Goal: Communication & Community: Answer question/provide support

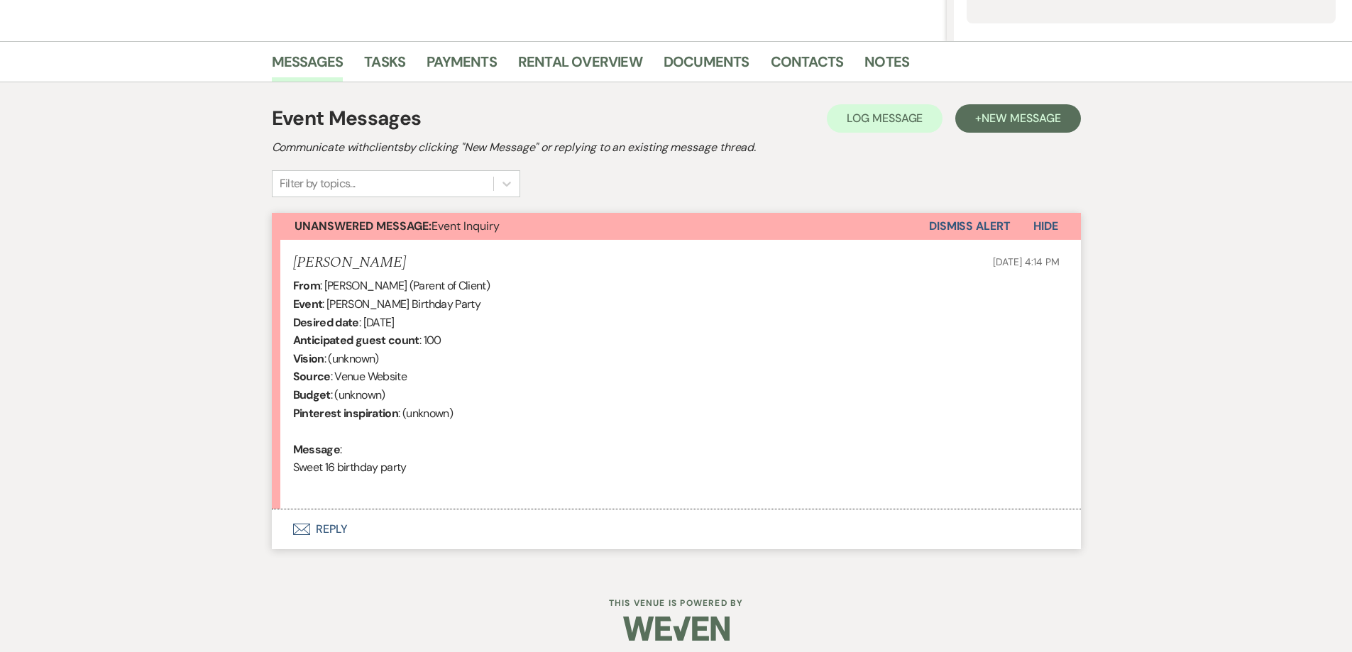
click at [488, 525] on button "Envelope Reply" at bounding box center [676, 530] width 809 height 40
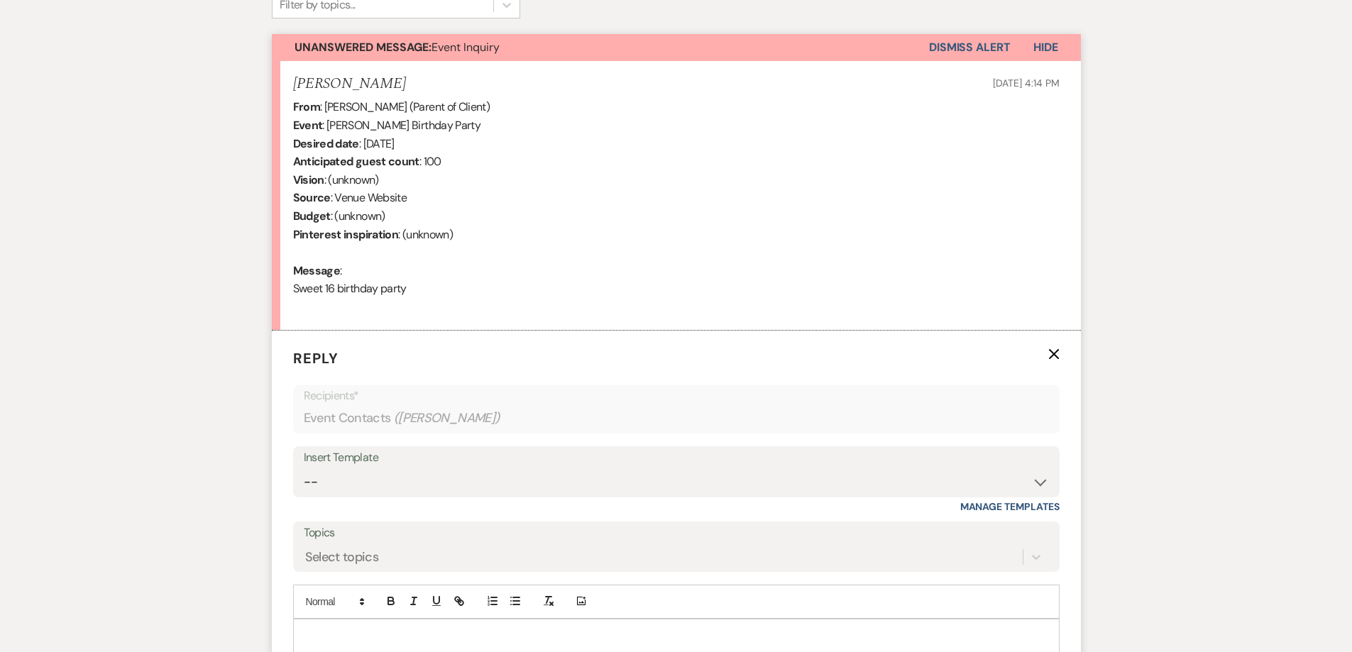
scroll to position [599, 0]
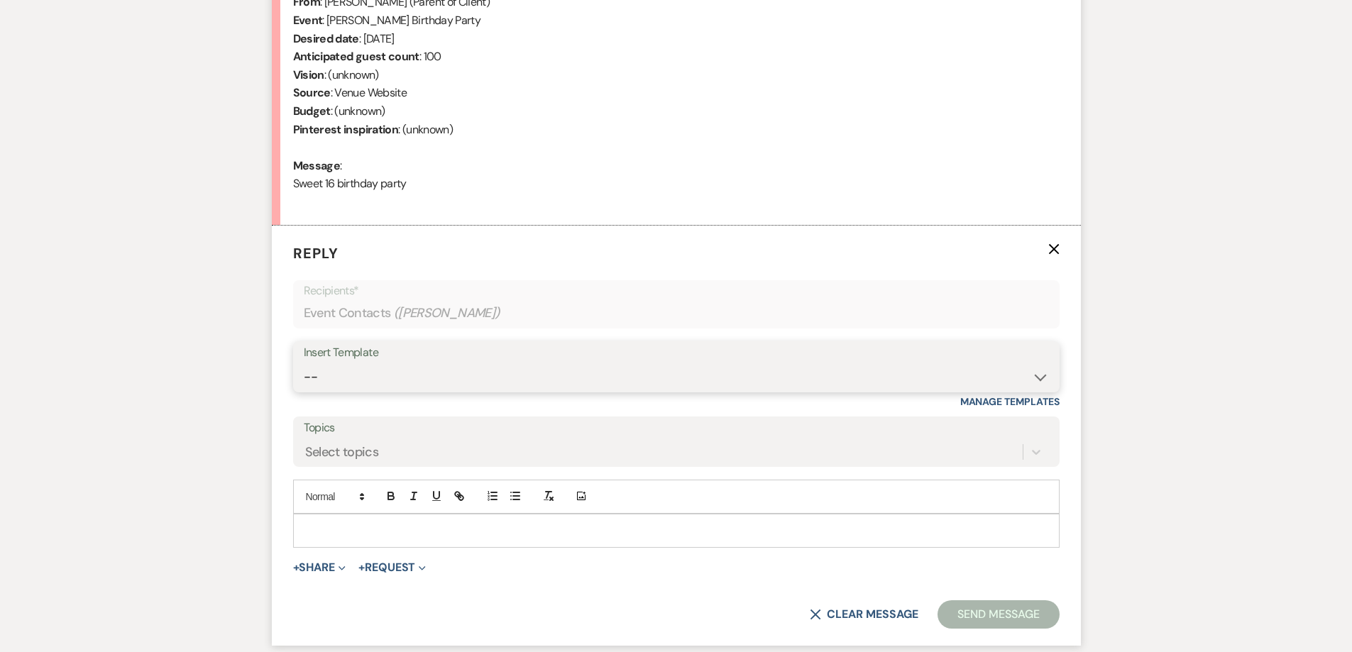
click at [464, 378] on select "-- Initial Inquiry Response-DATE IS AVAILABLE Initial Inquiry Response-DATE NOT…" at bounding box center [676, 377] width 745 height 28
click at [236, 212] on div "Messages Tasks Payments Rental Overview Documents Contacts Notes Event Messages…" at bounding box center [676, 220] width 1352 height 927
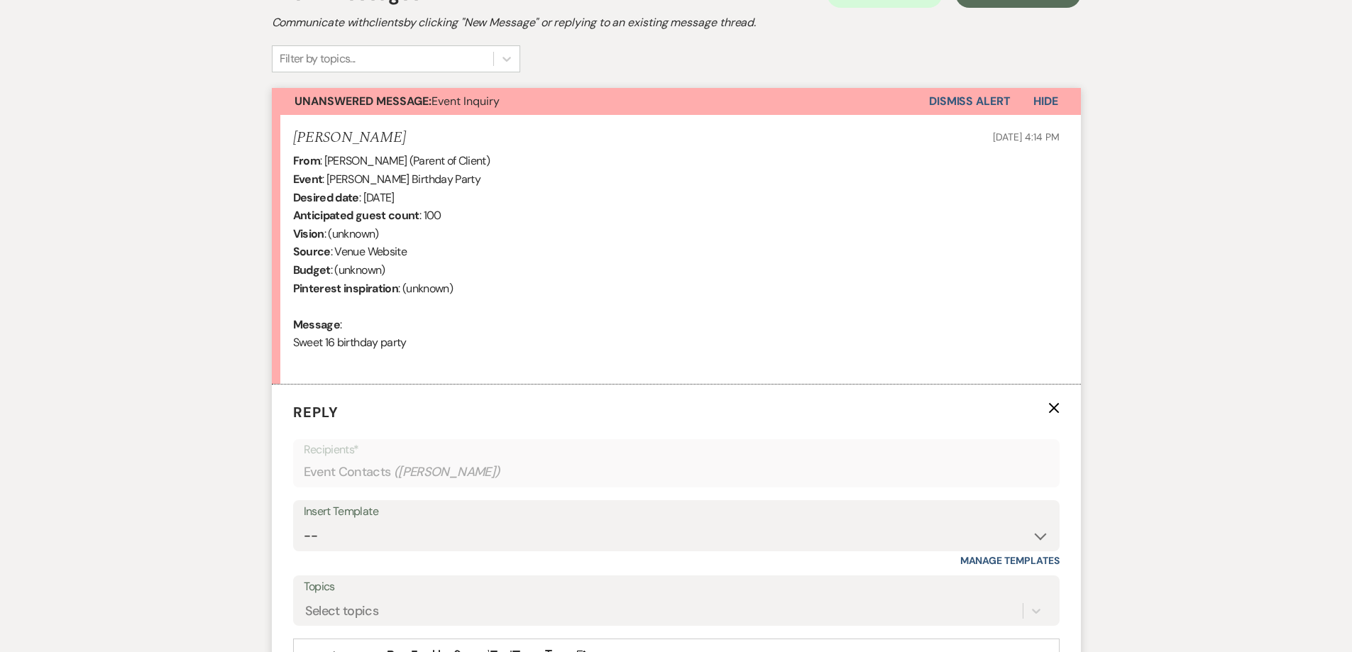
scroll to position [528, 0]
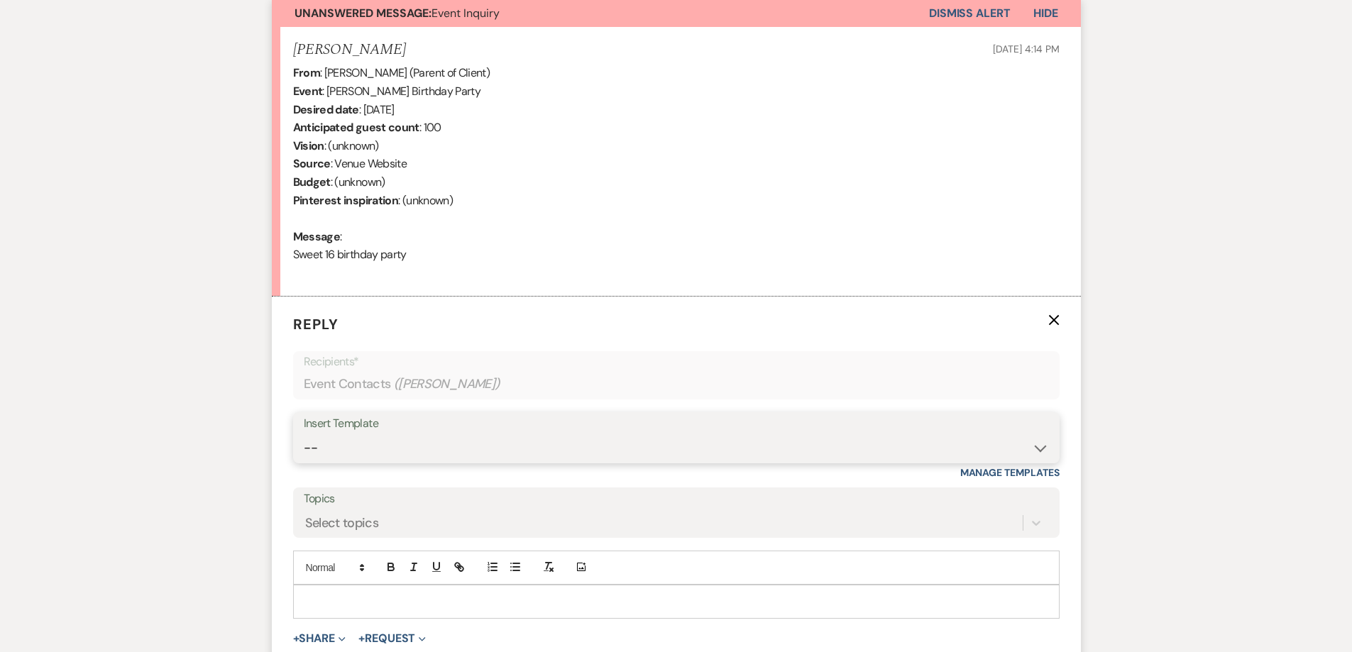
click at [417, 439] on select "-- Initial Inquiry Response-DATE IS AVAILABLE Initial Inquiry Response-DATE NOT…" at bounding box center [676, 448] width 745 height 28
select select "2561"
click at [304, 434] on select "-- Initial Inquiry Response-DATE IS AVAILABLE Initial Inquiry Response-DATE NOT…" at bounding box center [676, 448] width 745 height 28
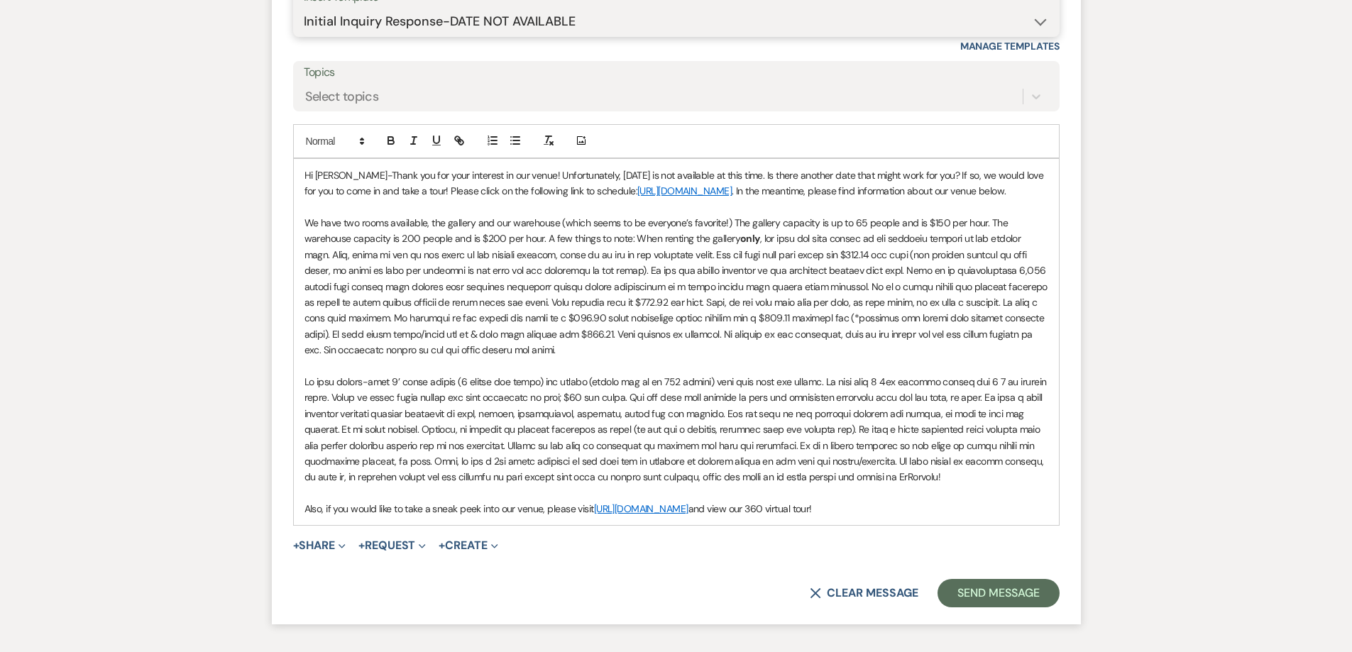
scroll to position [1025, 0]
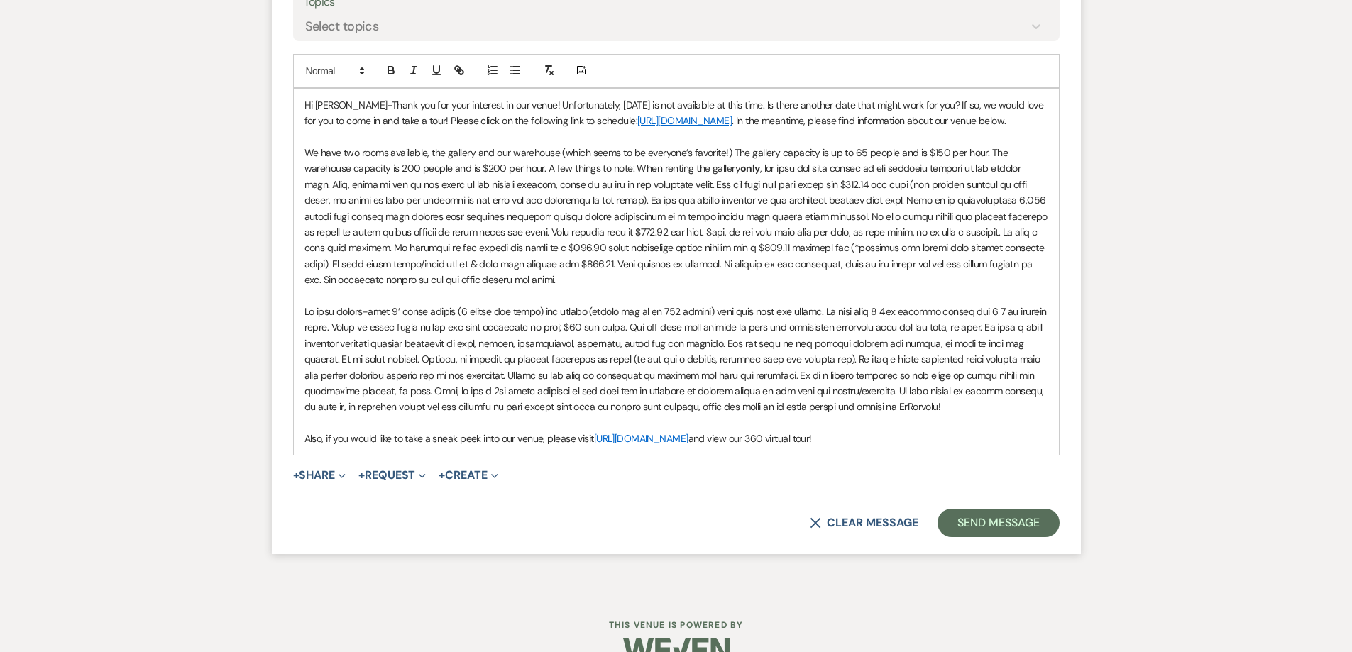
click at [605, 281] on p "We have two rooms available, the gallery and our warehouse (which seems to be e…" at bounding box center [677, 216] width 744 height 143
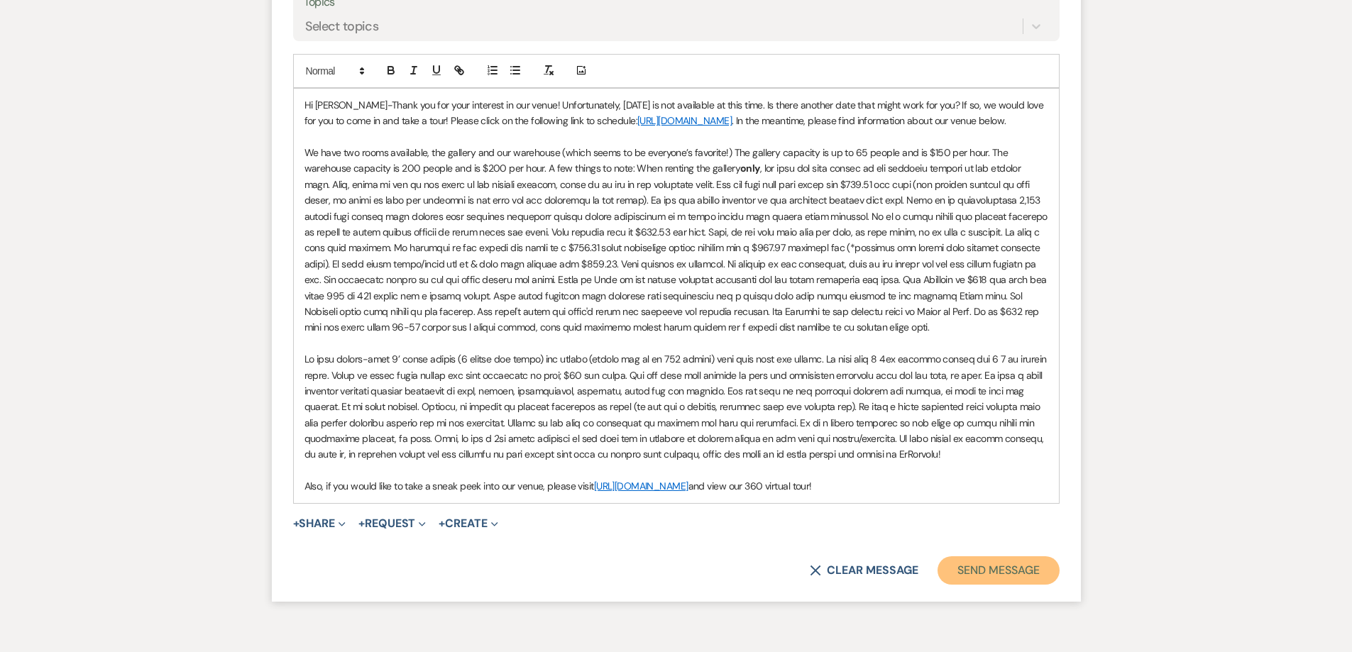
click at [1012, 573] on button "Send Message" at bounding box center [998, 570] width 121 height 28
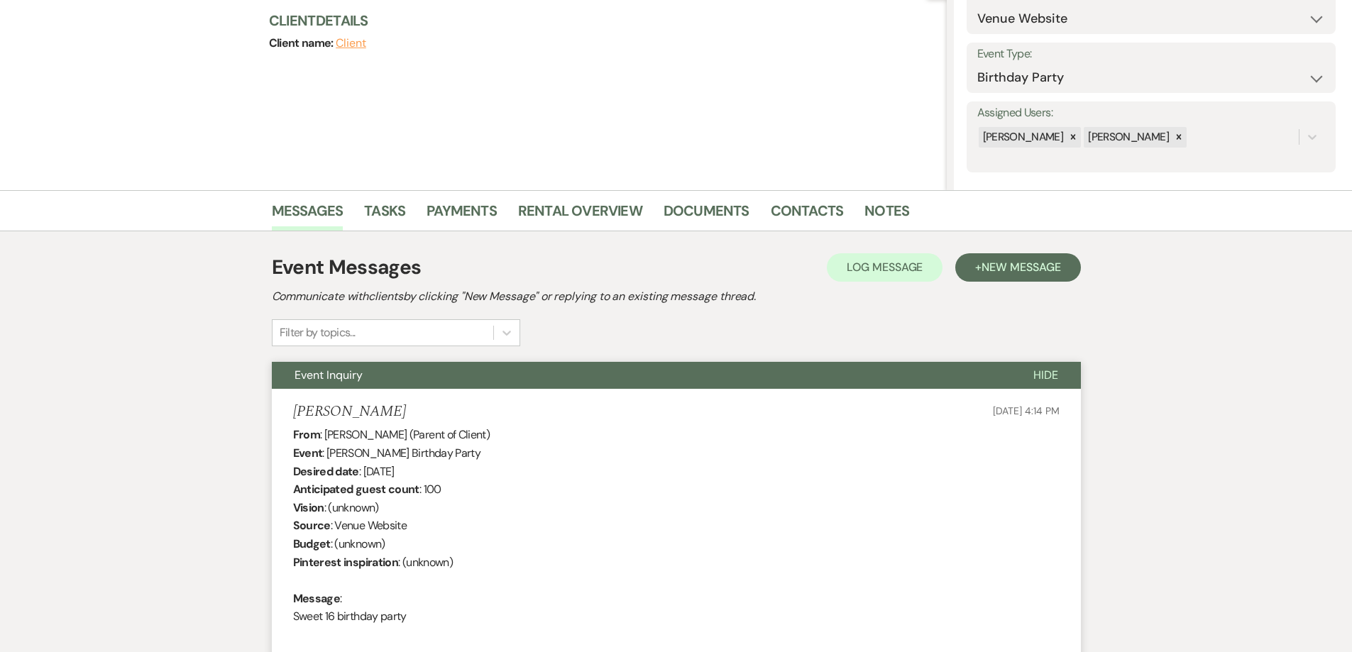
scroll to position [0, 0]
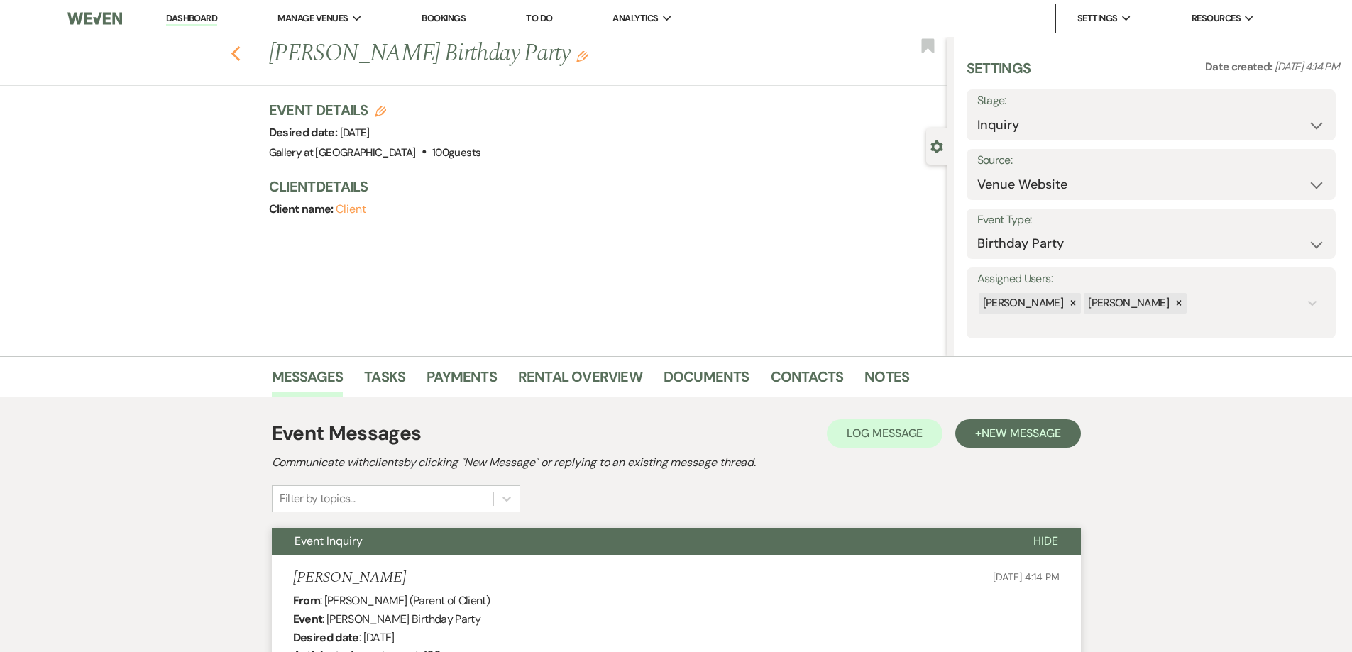
click at [240, 57] on use "button" at bounding box center [235, 54] width 9 height 16
